Goal: Task Accomplishment & Management: Use online tool/utility

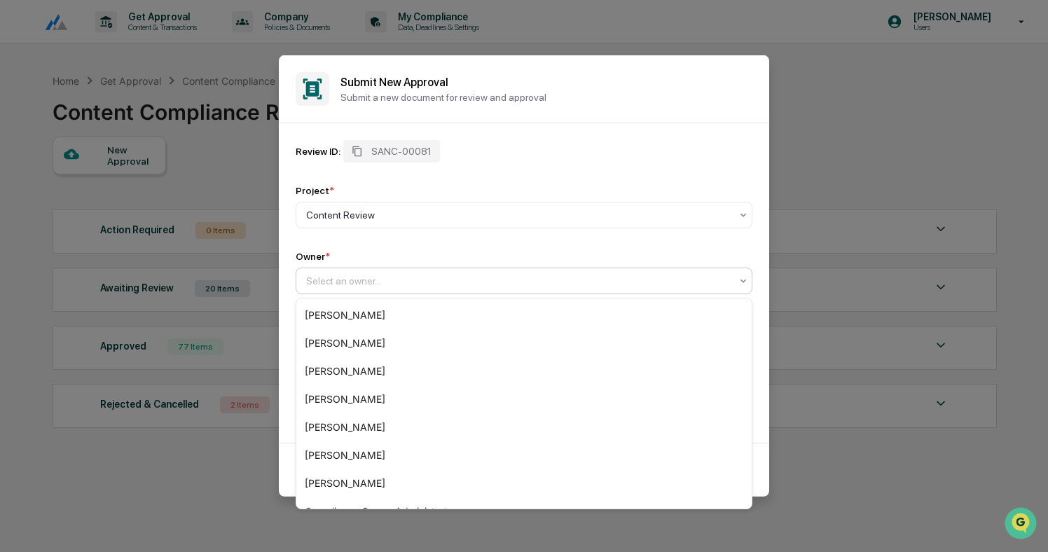
click at [423, 280] on div at bounding box center [518, 281] width 425 height 14
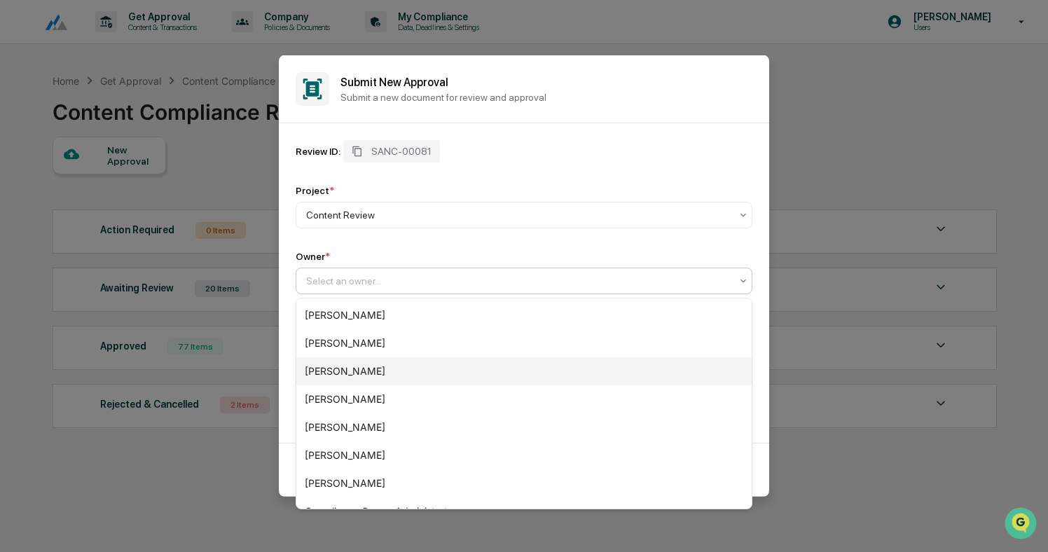
click at [376, 365] on div "[PERSON_NAME]" at bounding box center [523, 371] width 455 height 28
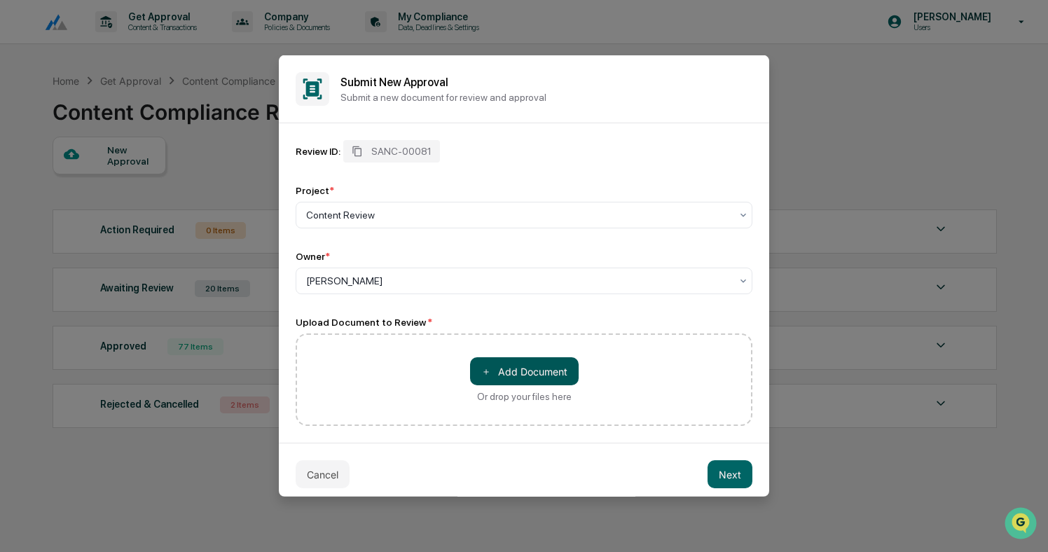
click at [544, 380] on button "＋ Add Document" at bounding box center [524, 371] width 109 height 28
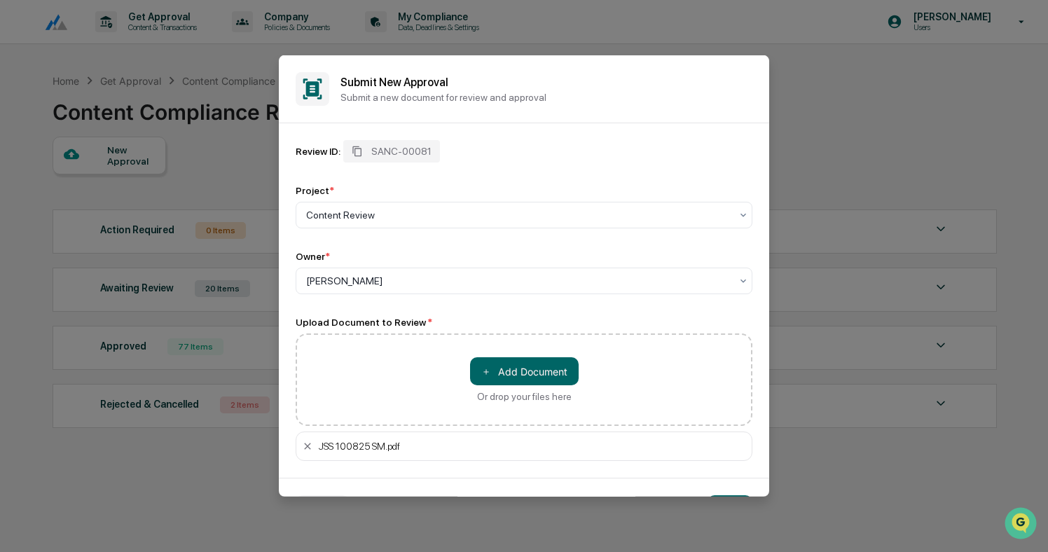
scroll to position [44, 0]
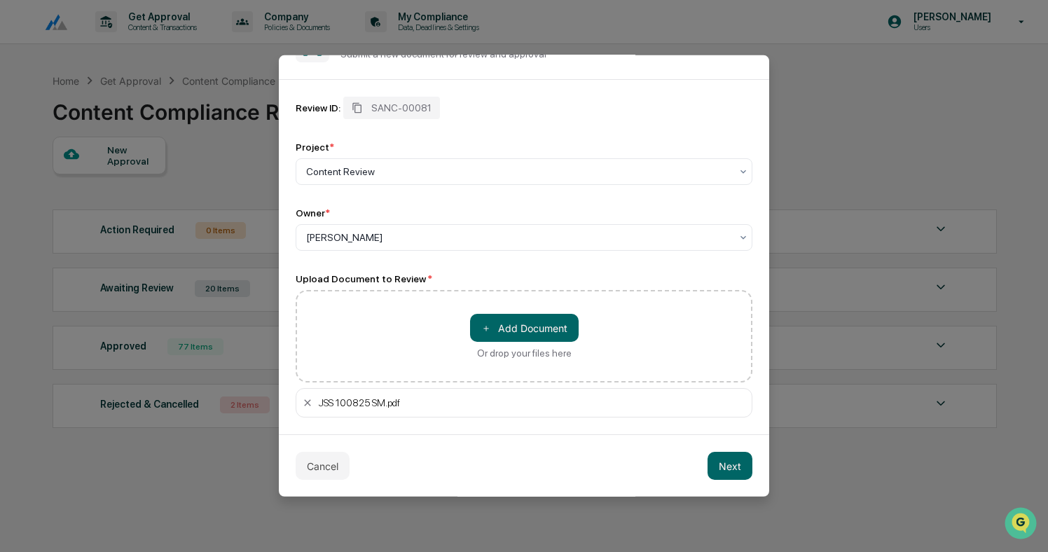
click at [746, 481] on div "Cancel Next" at bounding box center [524, 465] width 490 height 62
click at [741, 476] on button "Next" at bounding box center [730, 466] width 45 height 28
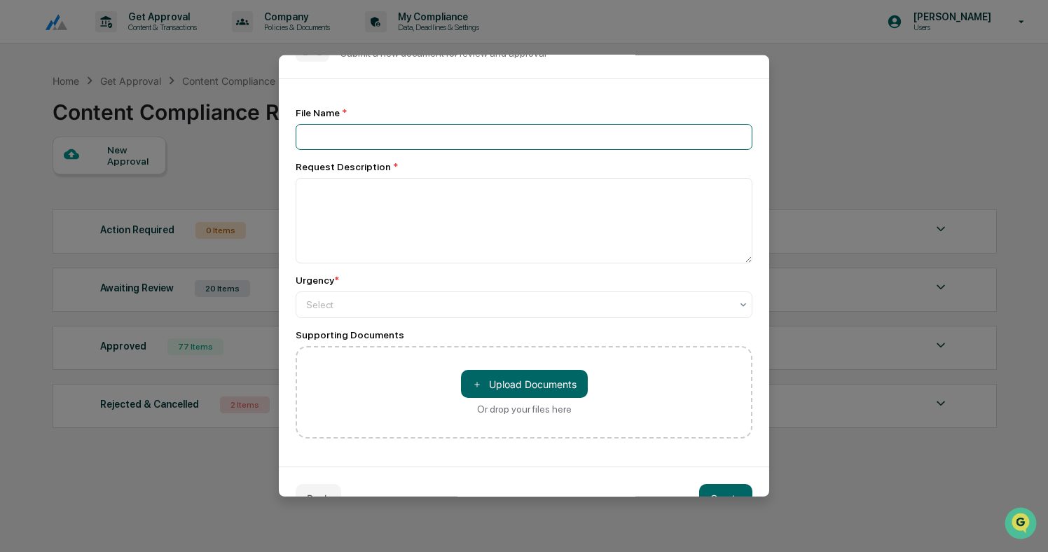
click at [377, 133] on input at bounding box center [524, 137] width 457 height 26
type input "**********"
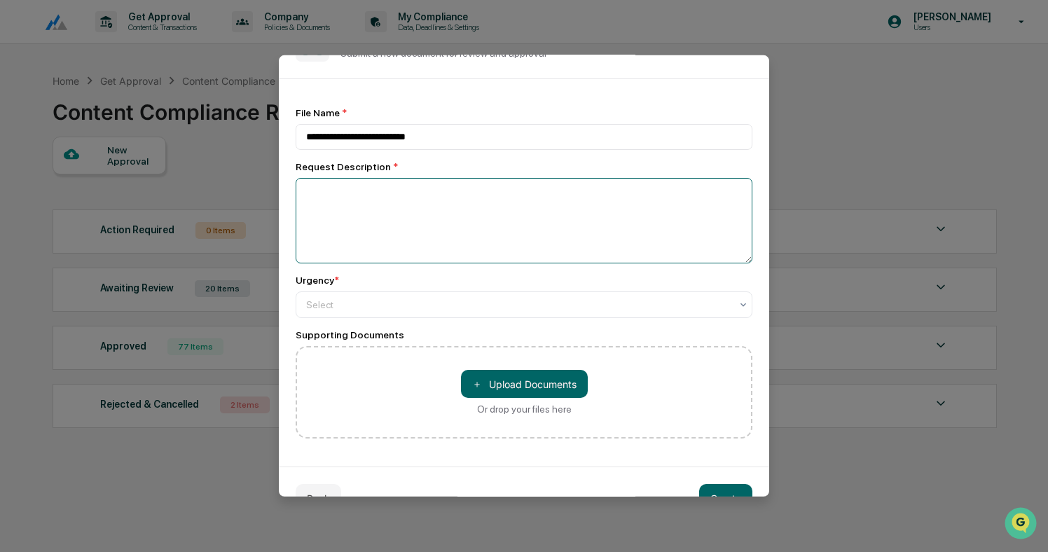
click at [388, 216] on textarea at bounding box center [524, 220] width 457 height 85
type textarea "**********"
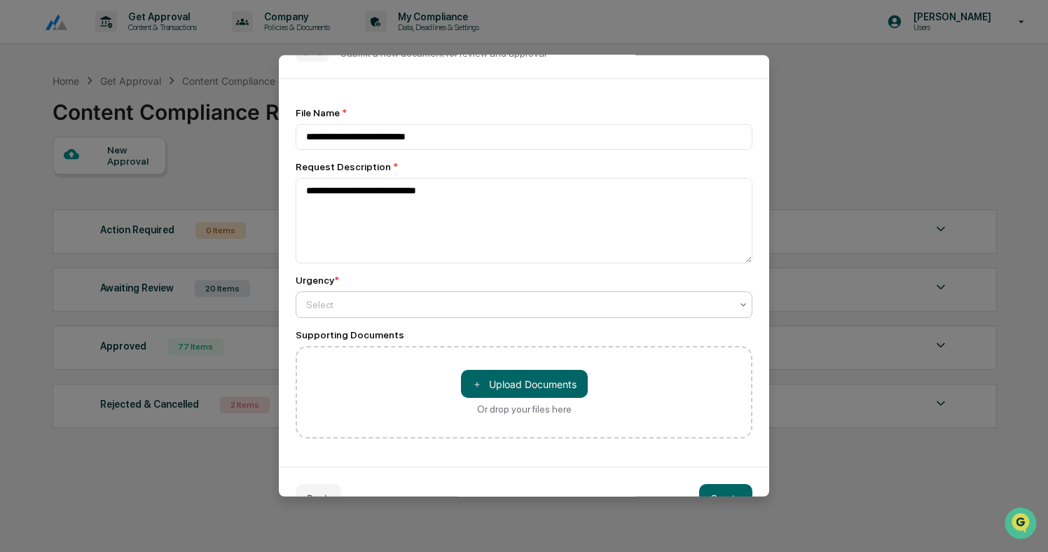
click at [355, 310] on div at bounding box center [518, 305] width 425 height 14
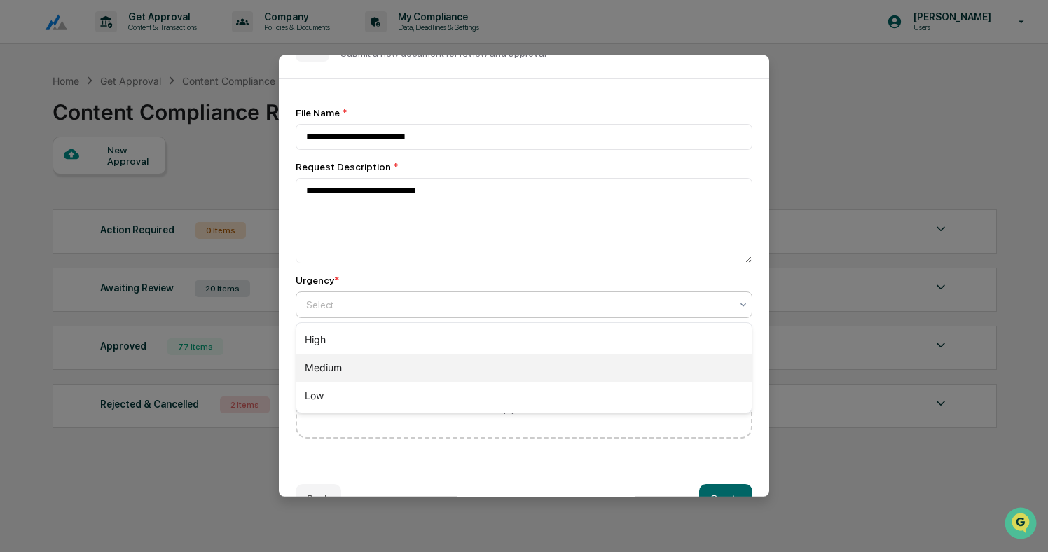
click at [353, 363] on div "Medium" at bounding box center [523, 368] width 455 height 28
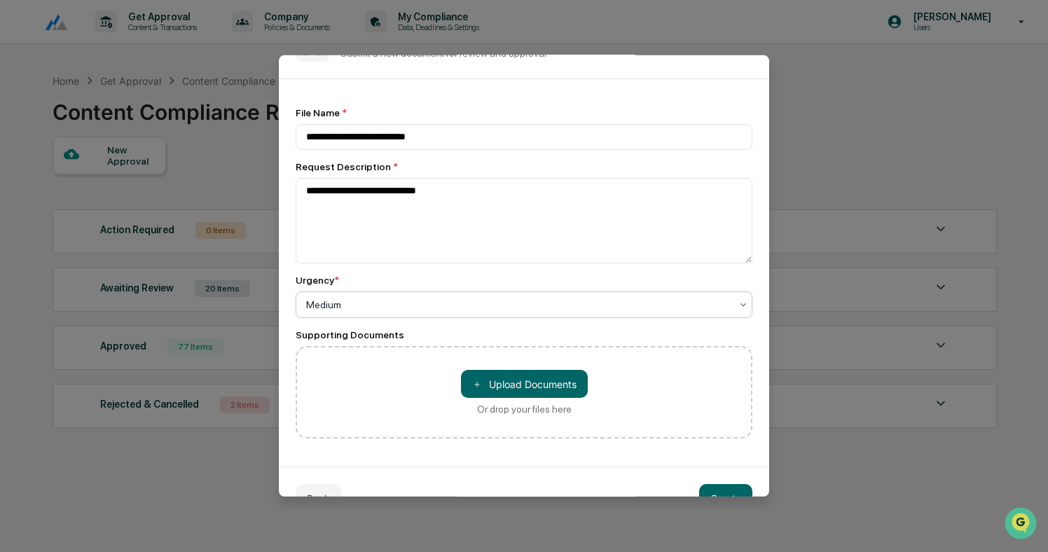
scroll to position [78, 0]
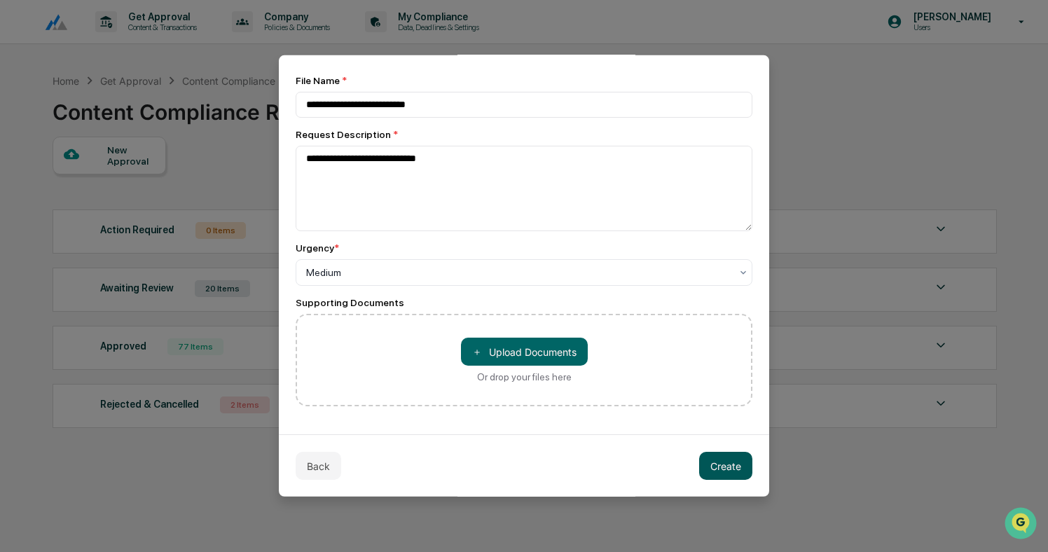
click at [718, 467] on button "Create" at bounding box center [725, 466] width 53 height 28
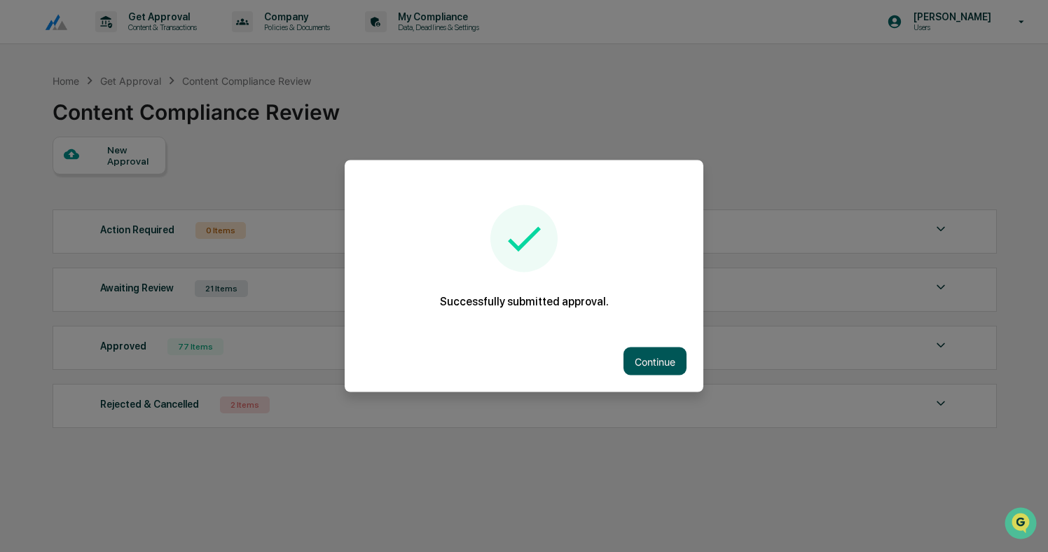
click at [661, 355] on button "Continue" at bounding box center [655, 362] width 63 height 28
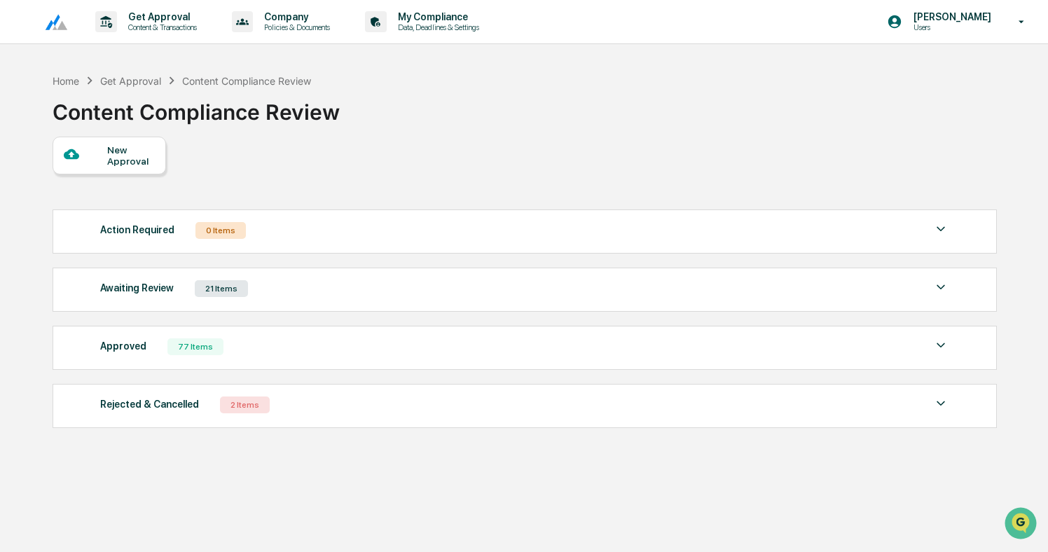
click at [317, 308] on div "Awaiting Review 21 Items File Name Review Id Created Date Requested By Complian…" at bounding box center [525, 290] width 945 height 44
click at [324, 293] on div "Awaiting Review 21 Items" at bounding box center [524, 289] width 849 height 20
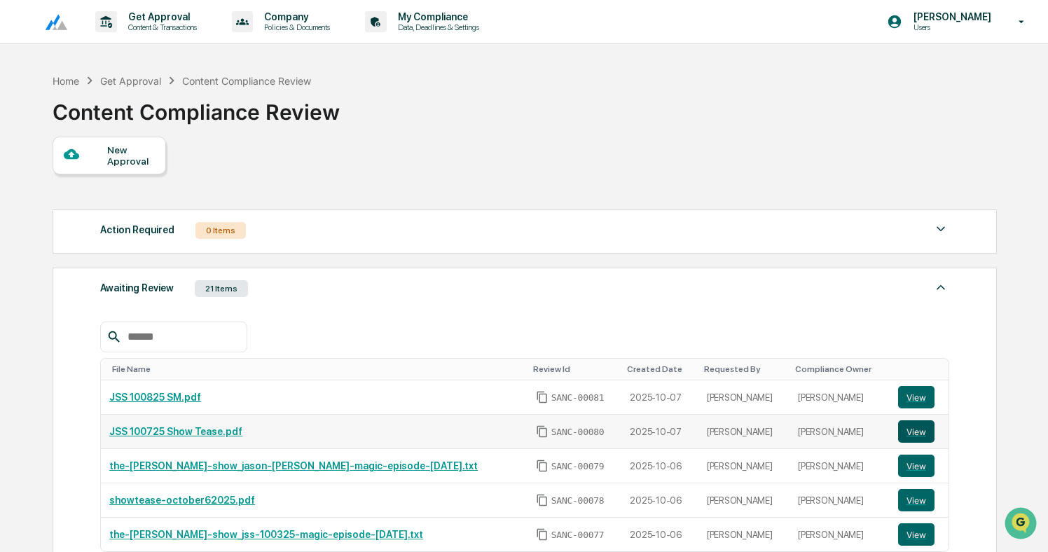
click at [915, 430] on button "View" at bounding box center [916, 431] width 36 height 22
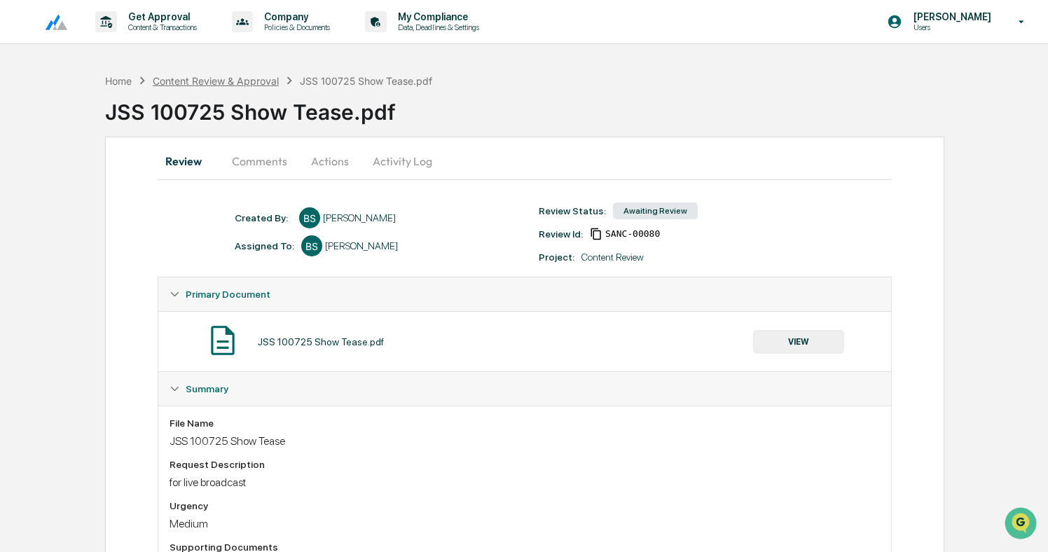
click at [256, 80] on div "Content Review & Approval" at bounding box center [216, 81] width 126 height 12
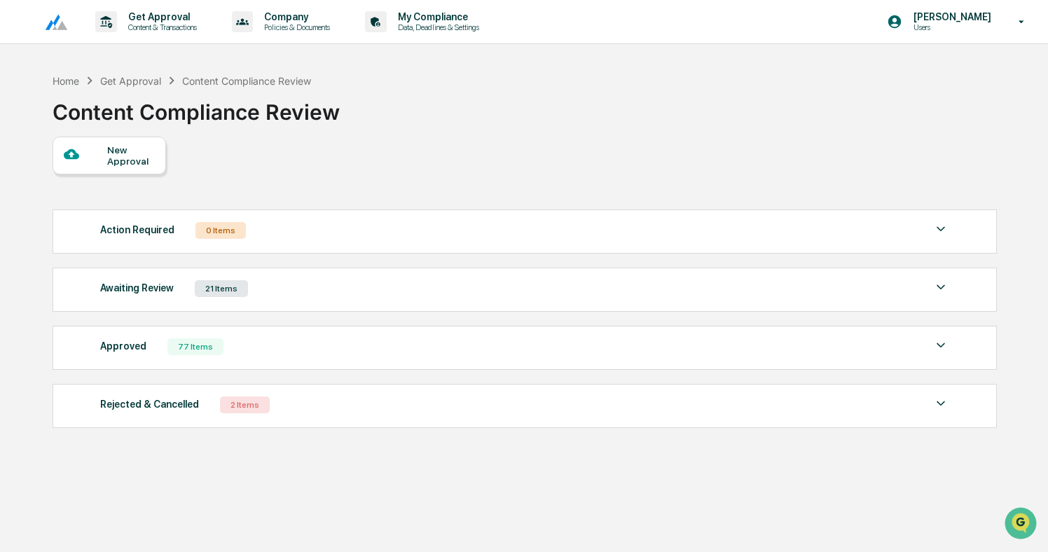
click at [303, 296] on div "Awaiting Review 21 Items" at bounding box center [524, 289] width 849 height 20
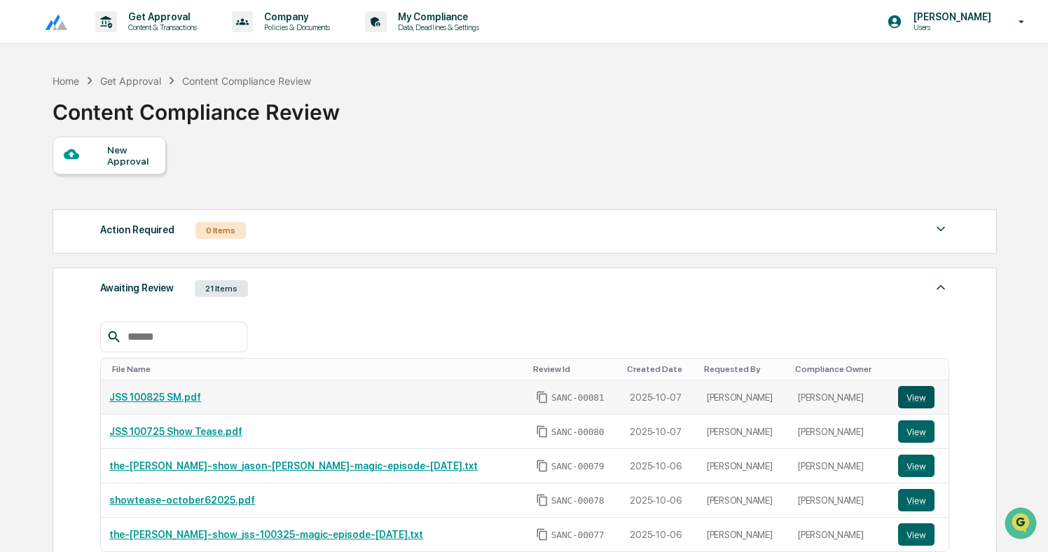
click at [916, 399] on button "View" at bounding box center [916, 397] width 36 height 22
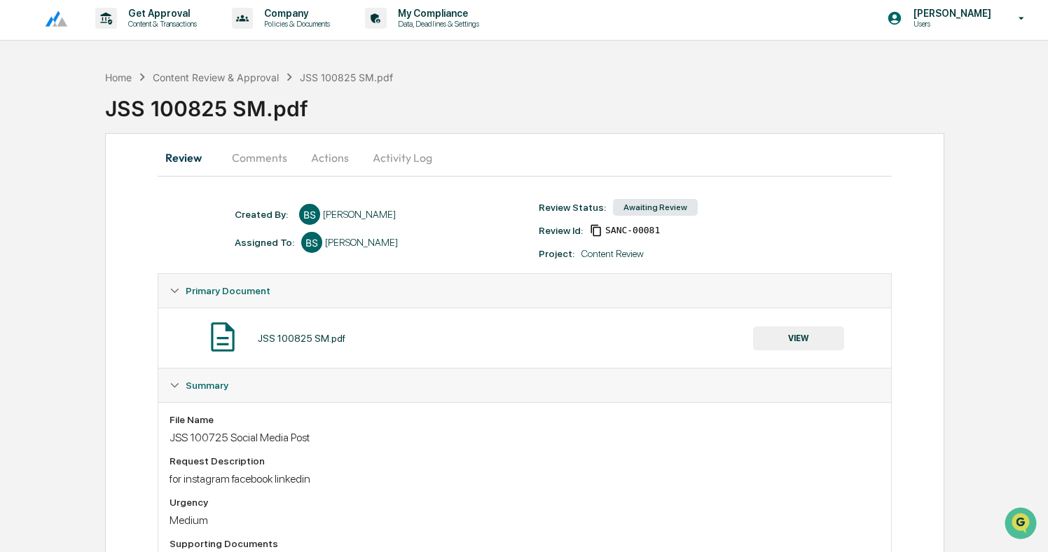
scroll to position [55, 0]
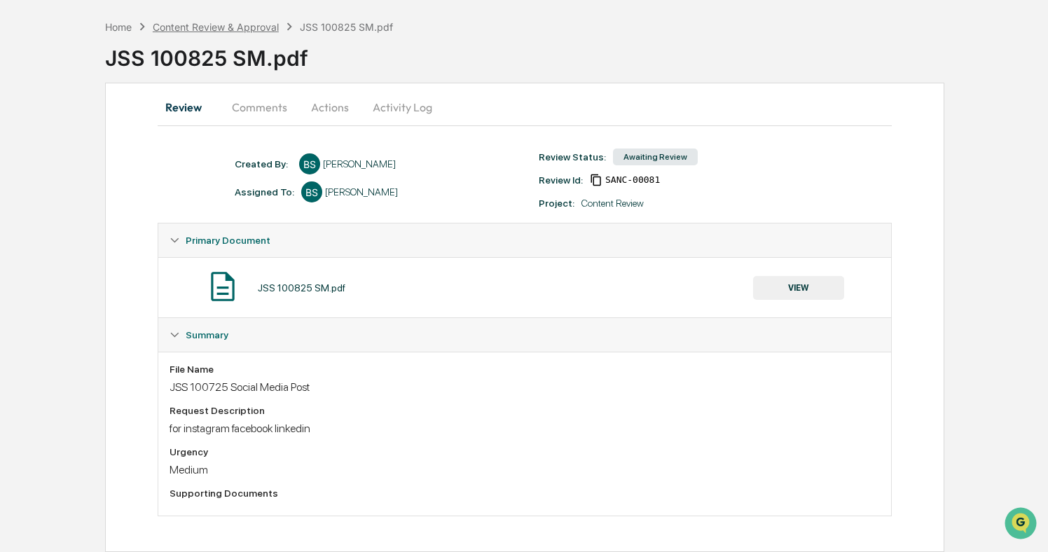
click at [239, 27] on div "Content Review & Approval" at bounding box center [216, 27] width 126 height 12
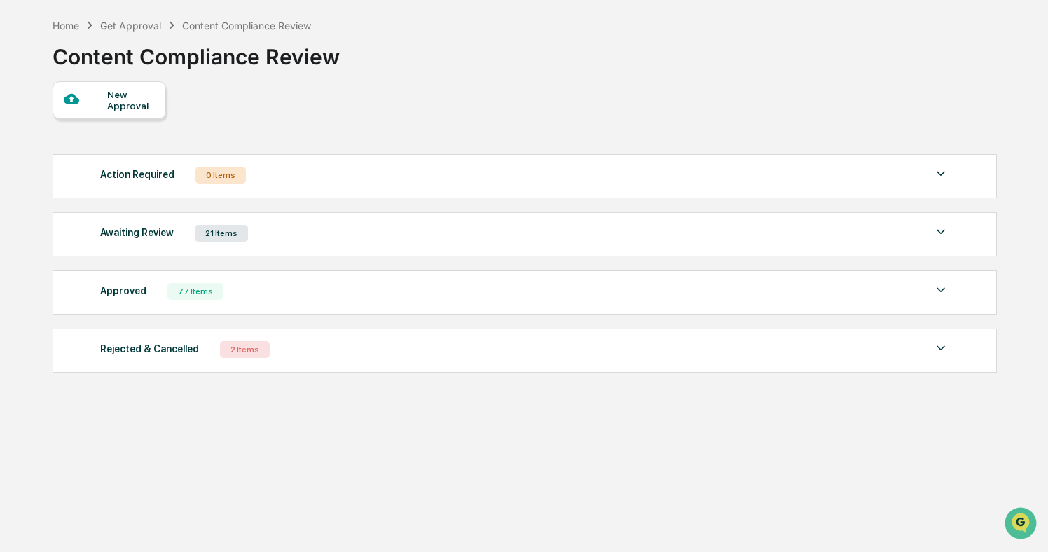
click at [341, 244] on div "Awaiting Review 21 Items File Name Review Id Created Date Requested By Complian…" at bounding box center [525, 234] width 945 height 44
click at [940, 234] on img at bounding box center [941, 232] width 17 height 17
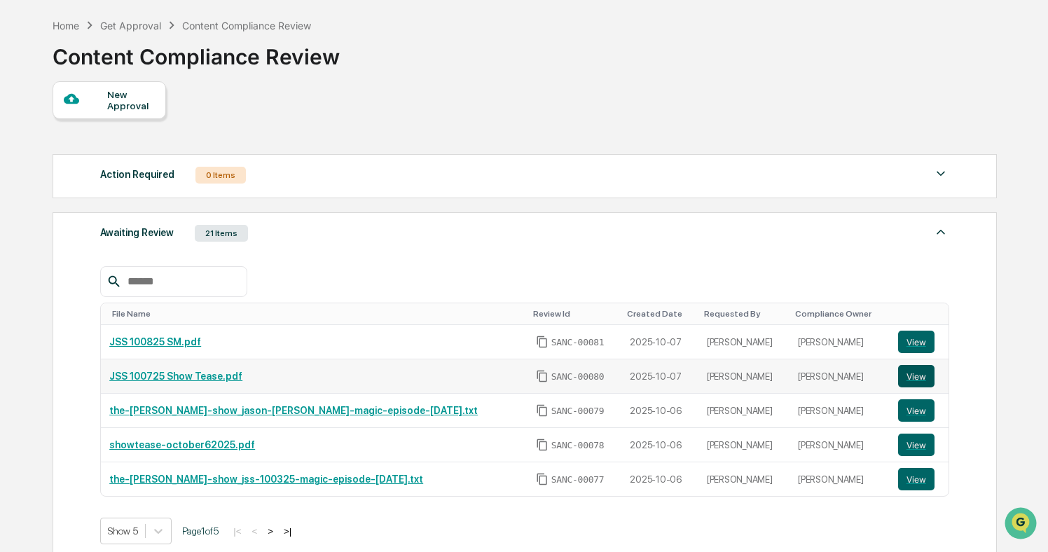
click at [918, 369] on button "View" at bounding box center [916, 376] width 36 height 22
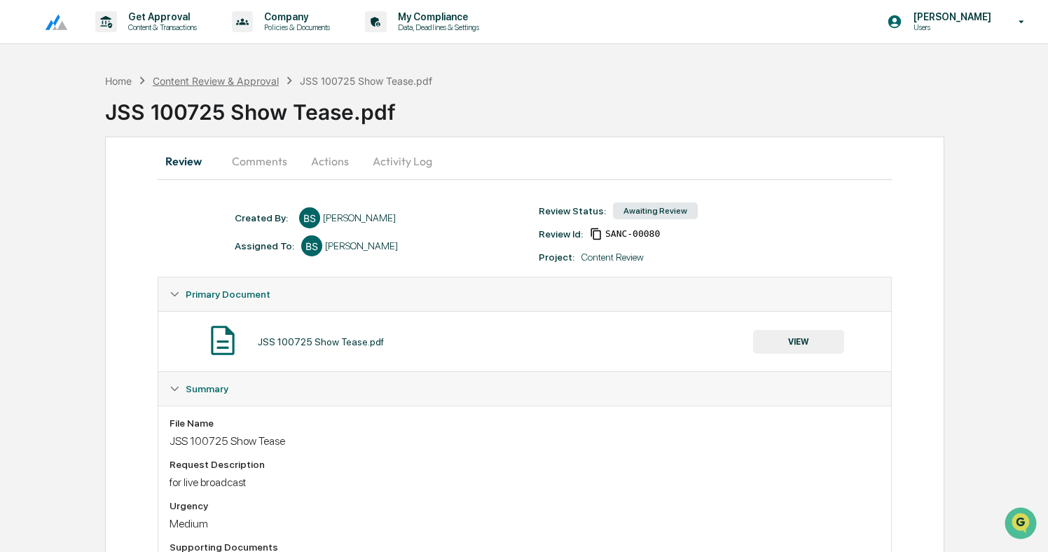
click at [260, 78] on div "Content Review & Approval" at bounding box center [216, 81] width 126 height 12
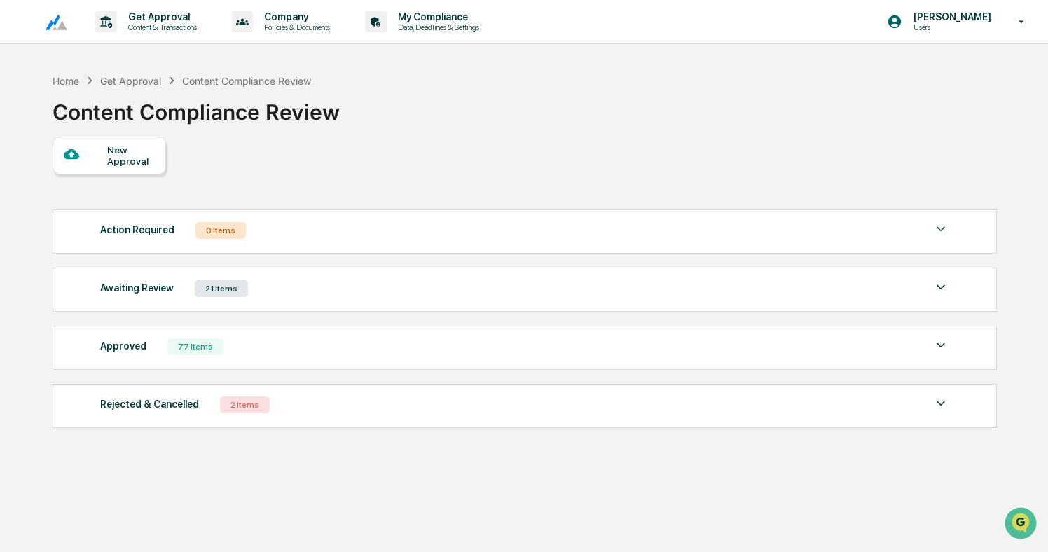
click at [298, 289] on div "Awaiting Review 21 Items" at bounding box center [524, 289] width 849 height 20
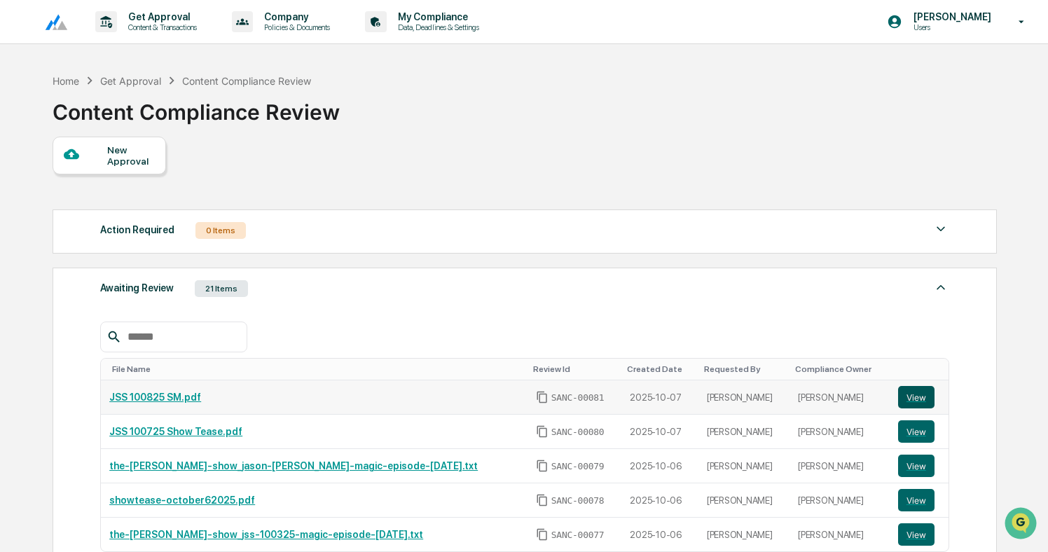
click at [917, 401] on button "View" at bounding box center [916, 397] width 36 height 22
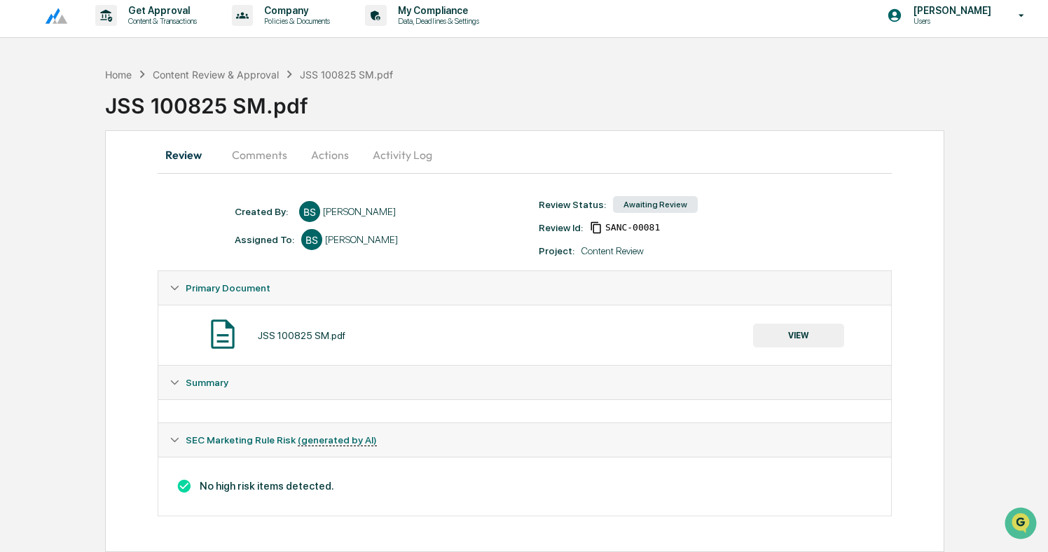
scroll to position [149, 0]
